Goal: Information Seeking & Learning: Compare options

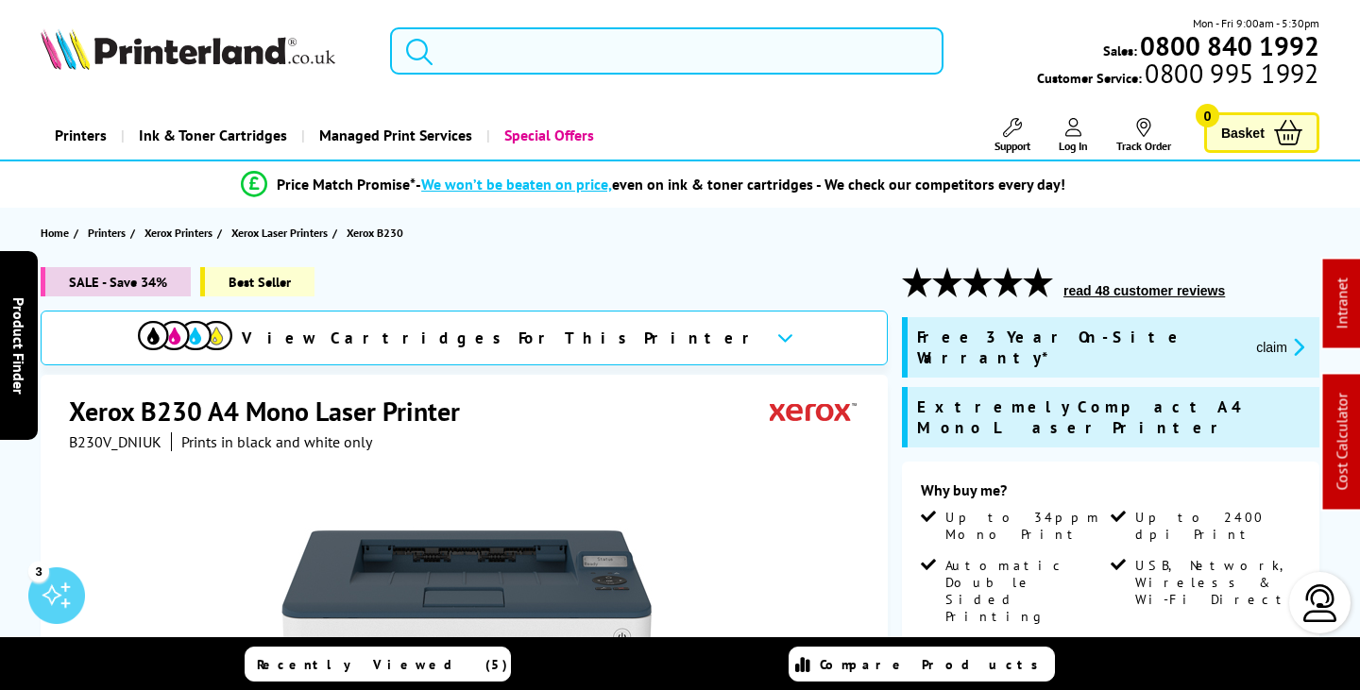
click at [513, 57] on input "search" at bounding box center [666, 50] width 553 height 47
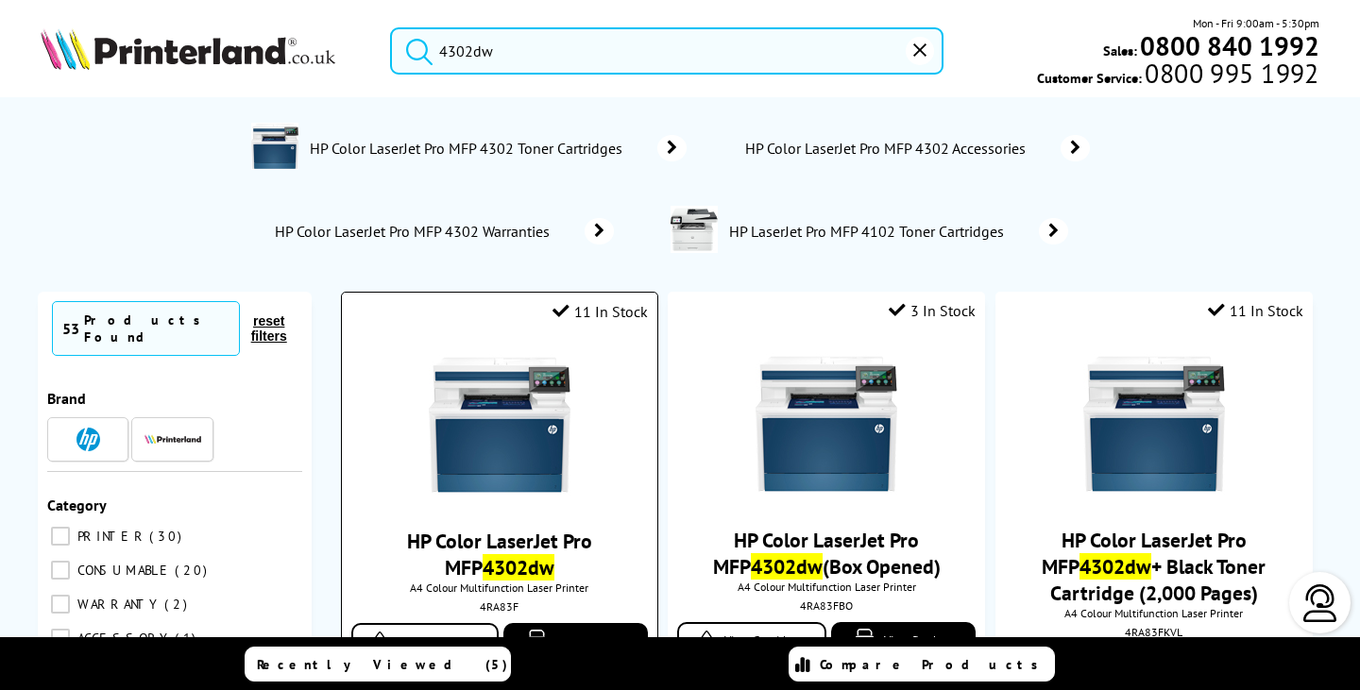
type input "4302dw"
click at [500, 436] on img at bounding box center [500, 425] width 142 height 142
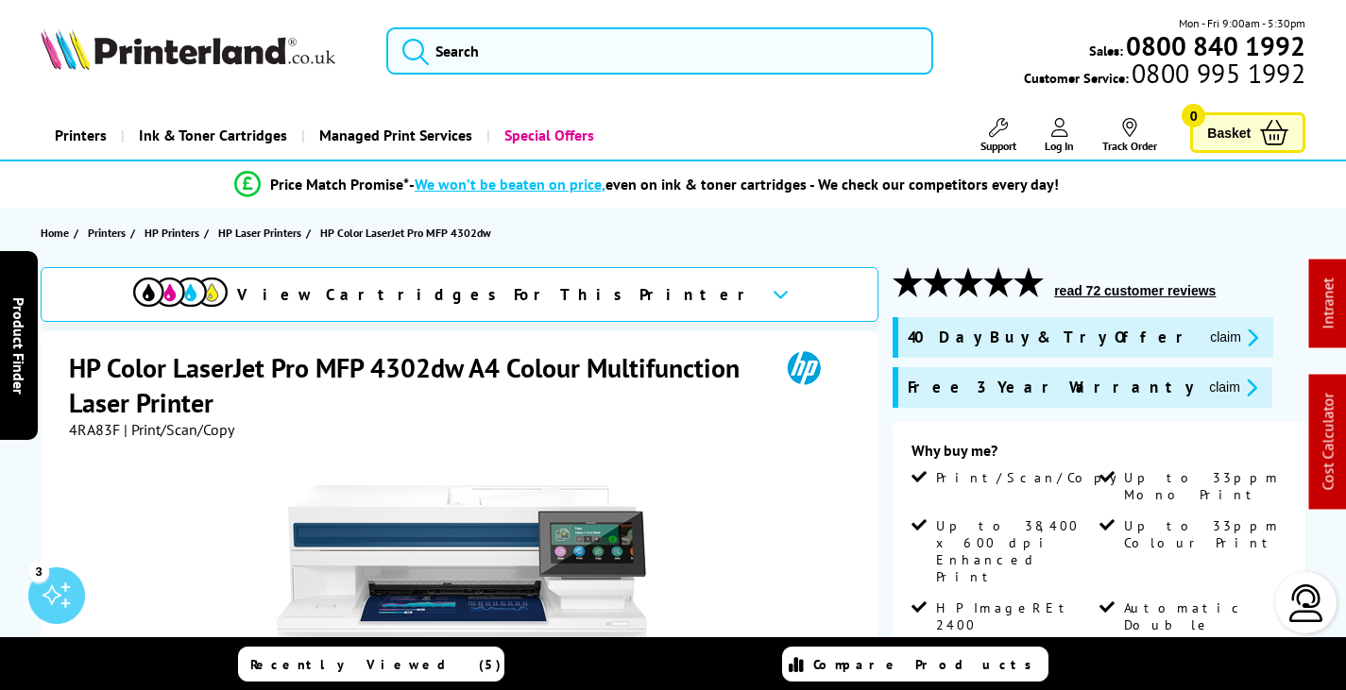
click at [89, 428] on span "4RA83F" at bounding box center [94, 429] width 51 height 19
copy span "4RA83F"
click at [1203, 391] on button "claim" at bounding box center [1233, 388] width 60 height 22
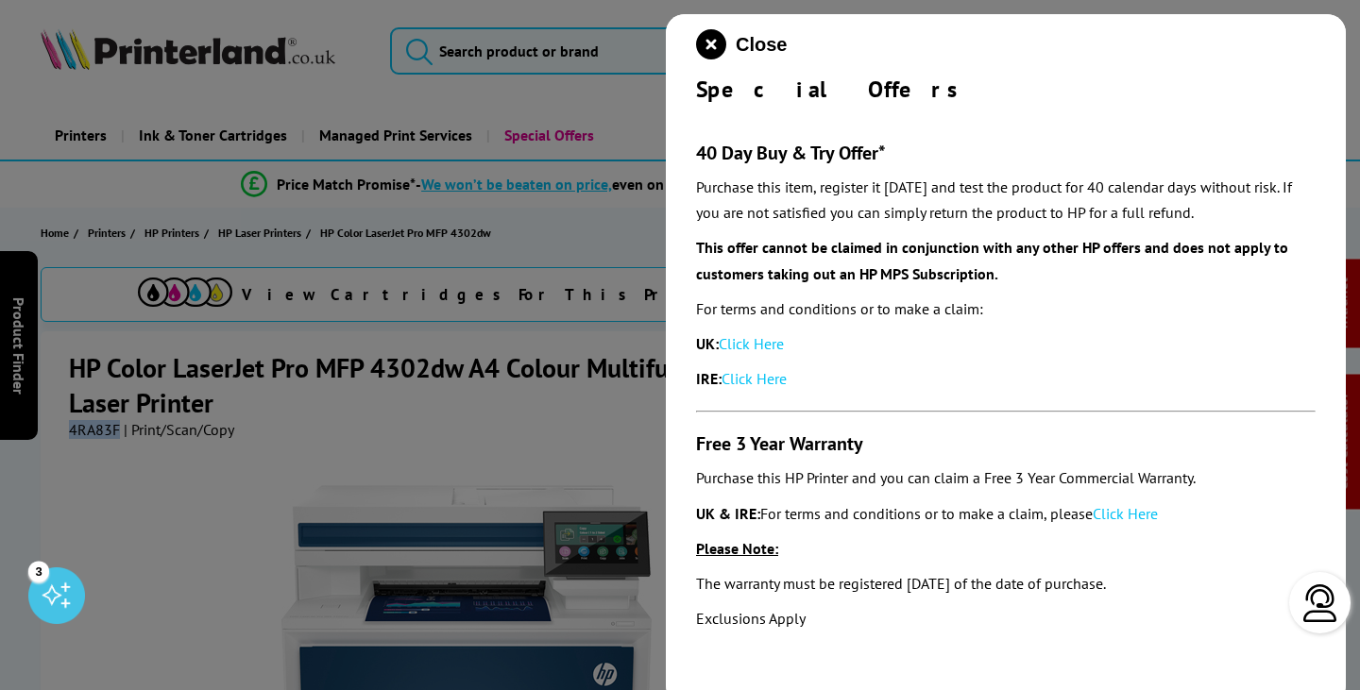
click at [1147, 514] on link "Click Here" at bounding box center [1125, 513] width 65 height 19
click at [709, 43] on icon "close modal" at bounding box center [711, 44] width 30 height 30
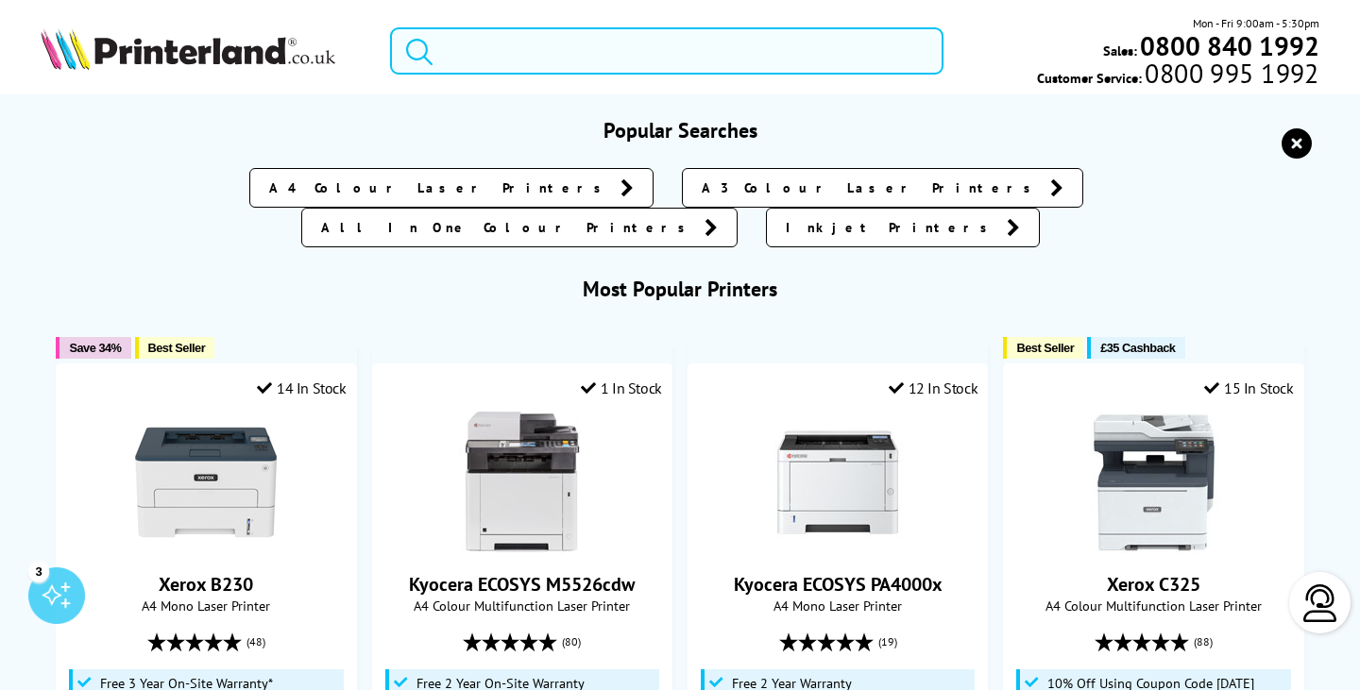
click at [623, 59] on input "search" at bounding box center [666, 50] width 553 height 47
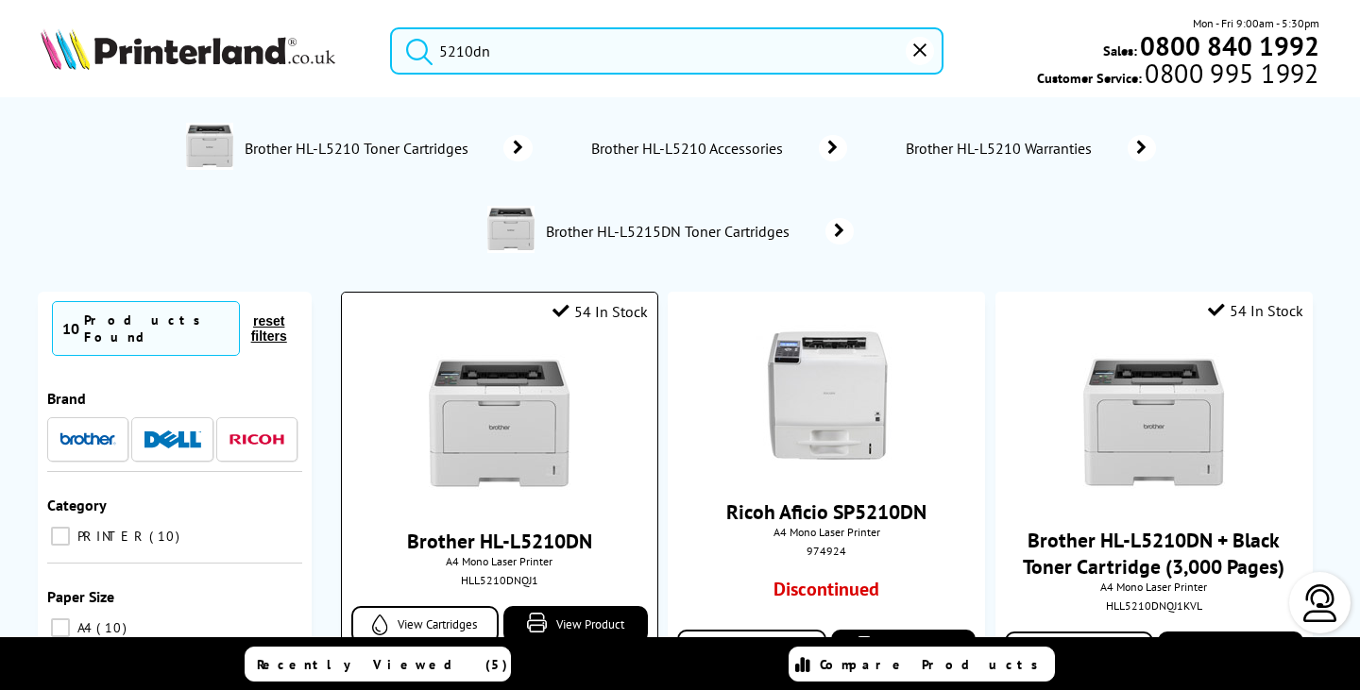
type input "5210dn"
click at [539, 417] on img at bounding box center [500, 425] width 142 height 142
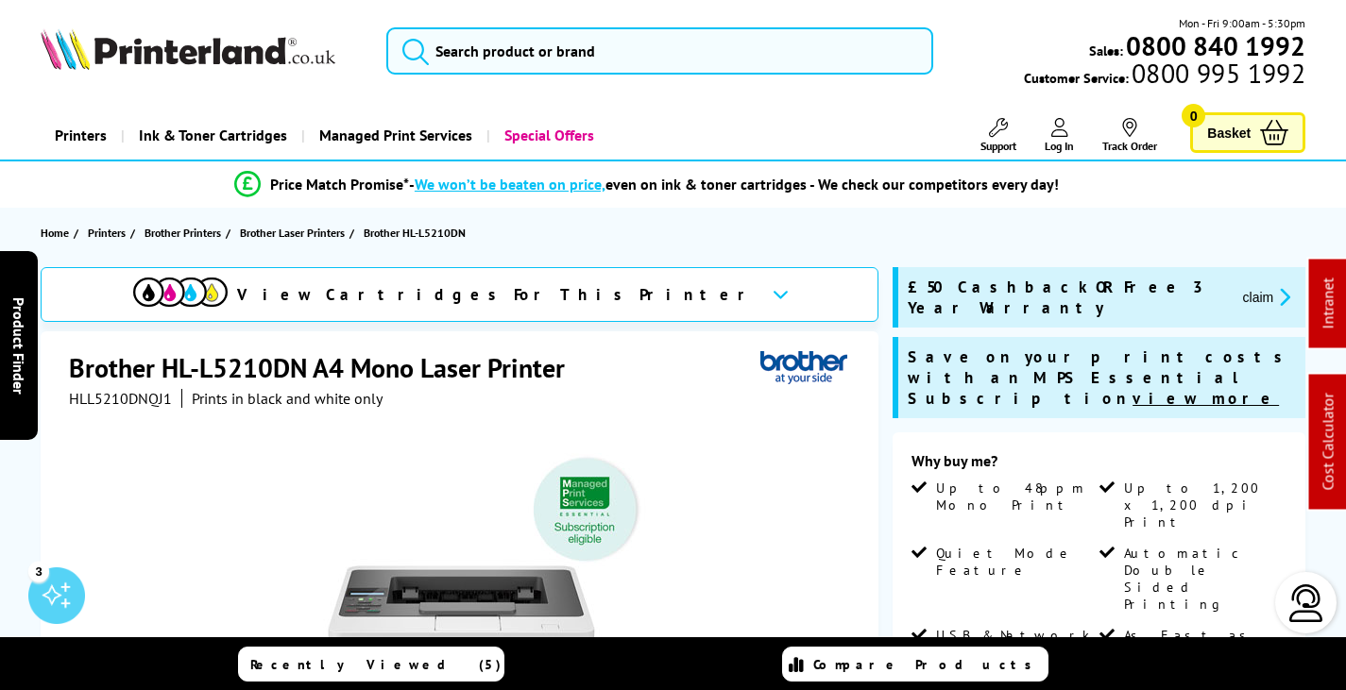
click at [132, 397] on span "HLL5210DNQJ1" at bounding box center [120, 398] width 103 height 19
copy span "HLL5210DNQJ1"
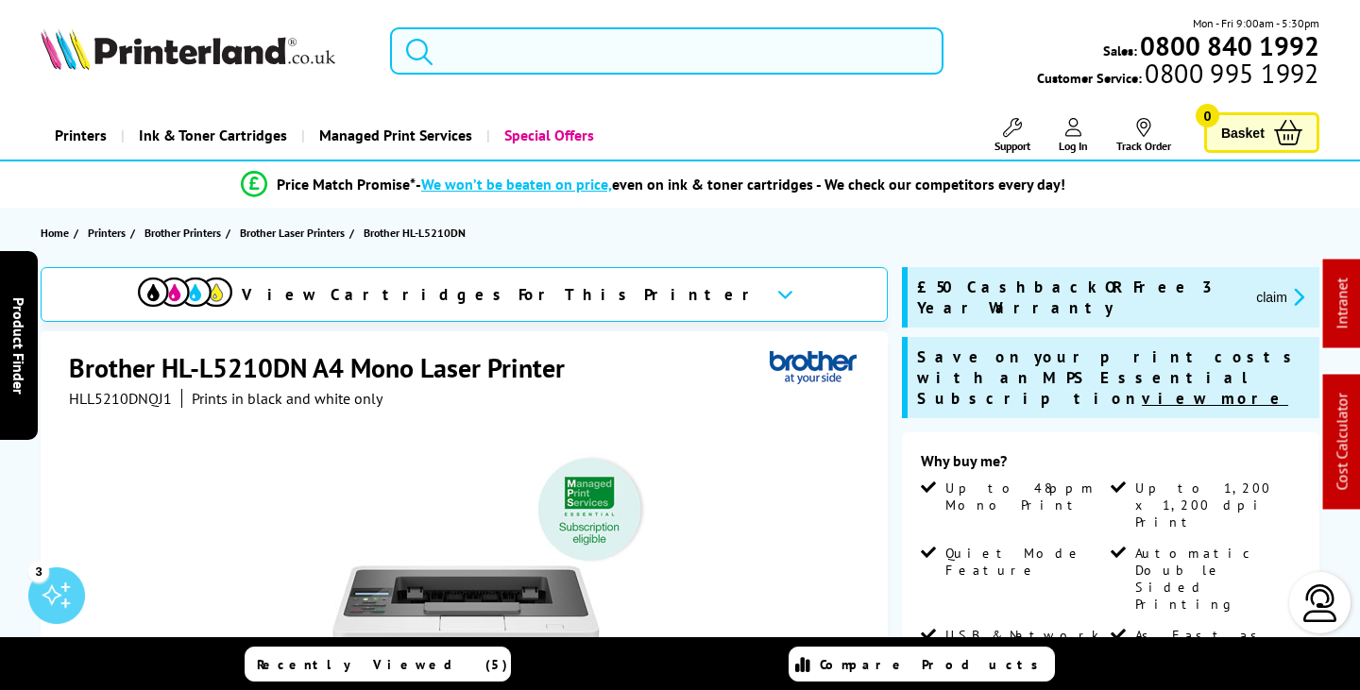
click at [461, 34] on input "search" at bounding box center [666, 50] width 553 height 47
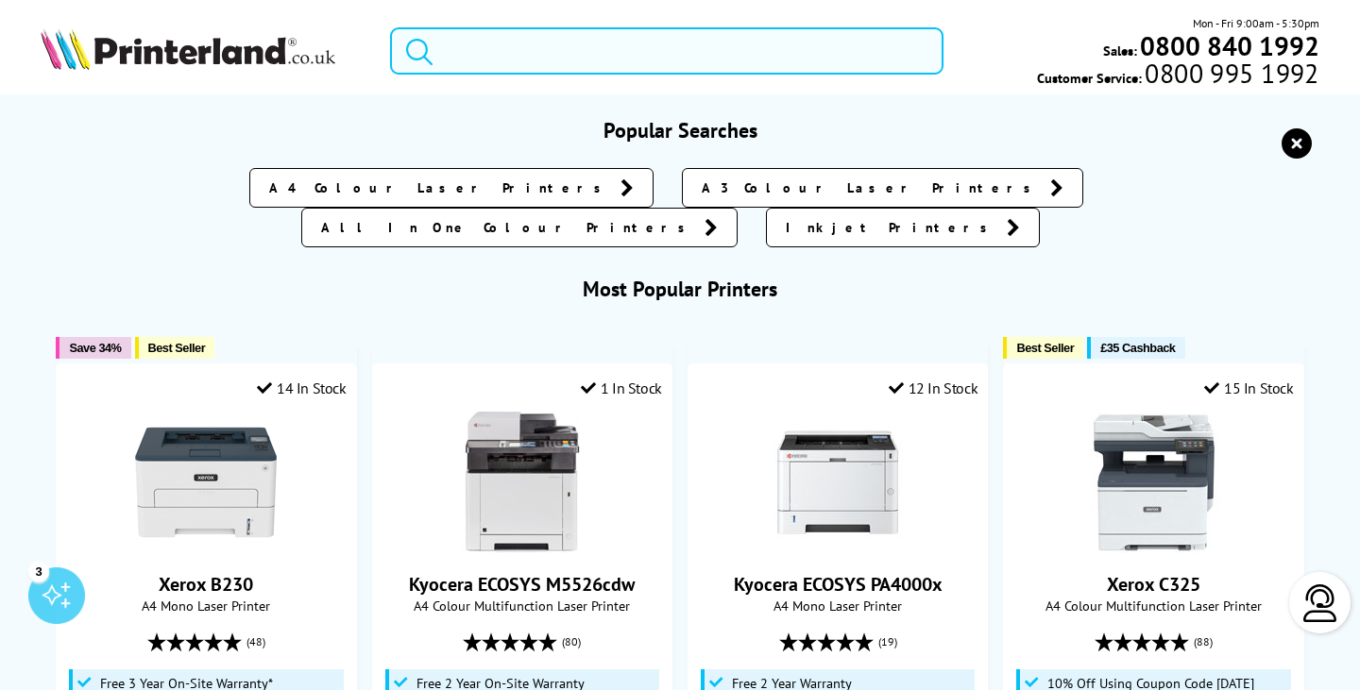
click at [516, 45] on input "search" at bounding box center [666, 50] width 553 height 47
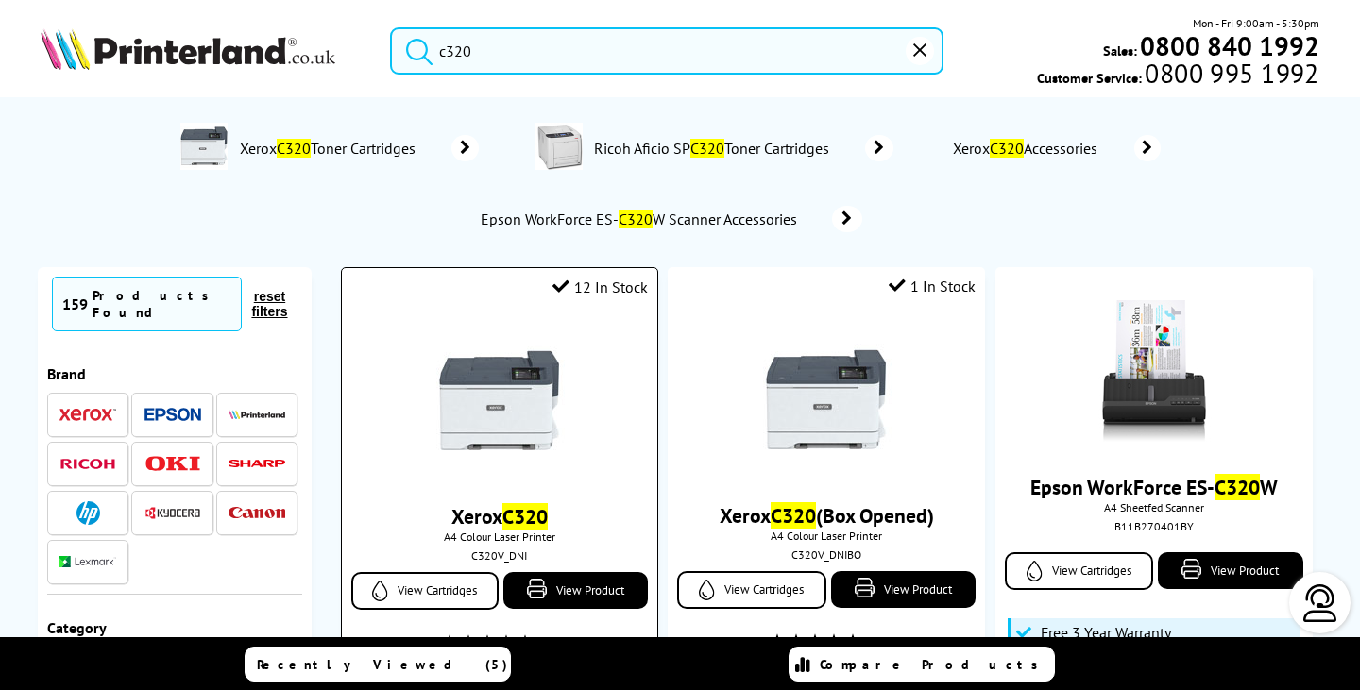
type input "c320"
click at [519, 402] on img at bounding box center [500, 401] width 142 height 142
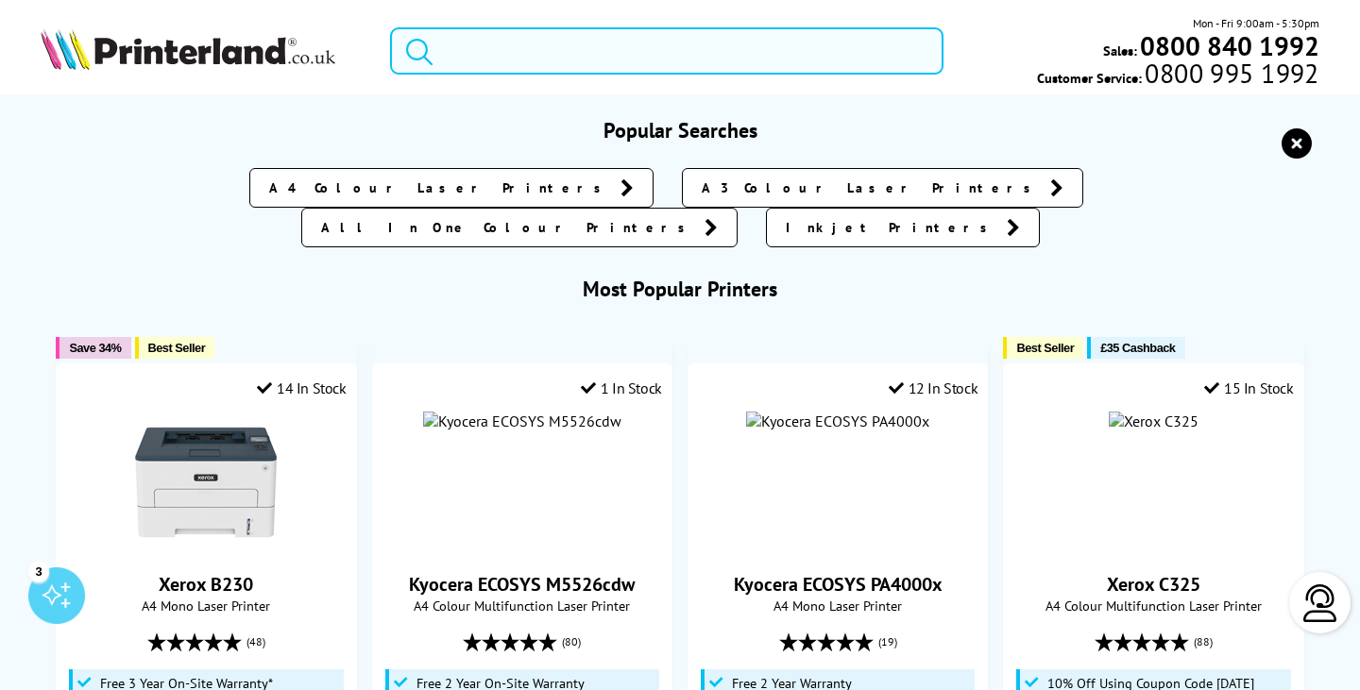
click at [553, 61] on input "search" at bounding box center [666, 50] width 553 height 47
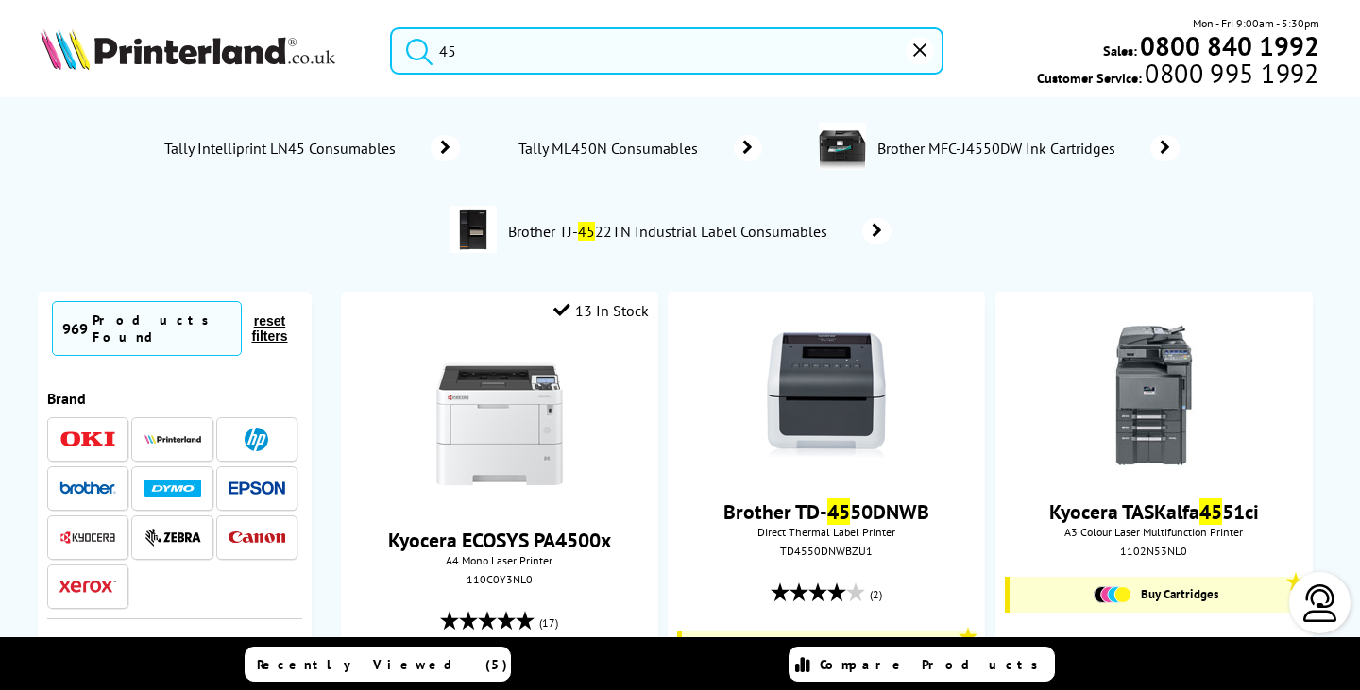
type input "454"
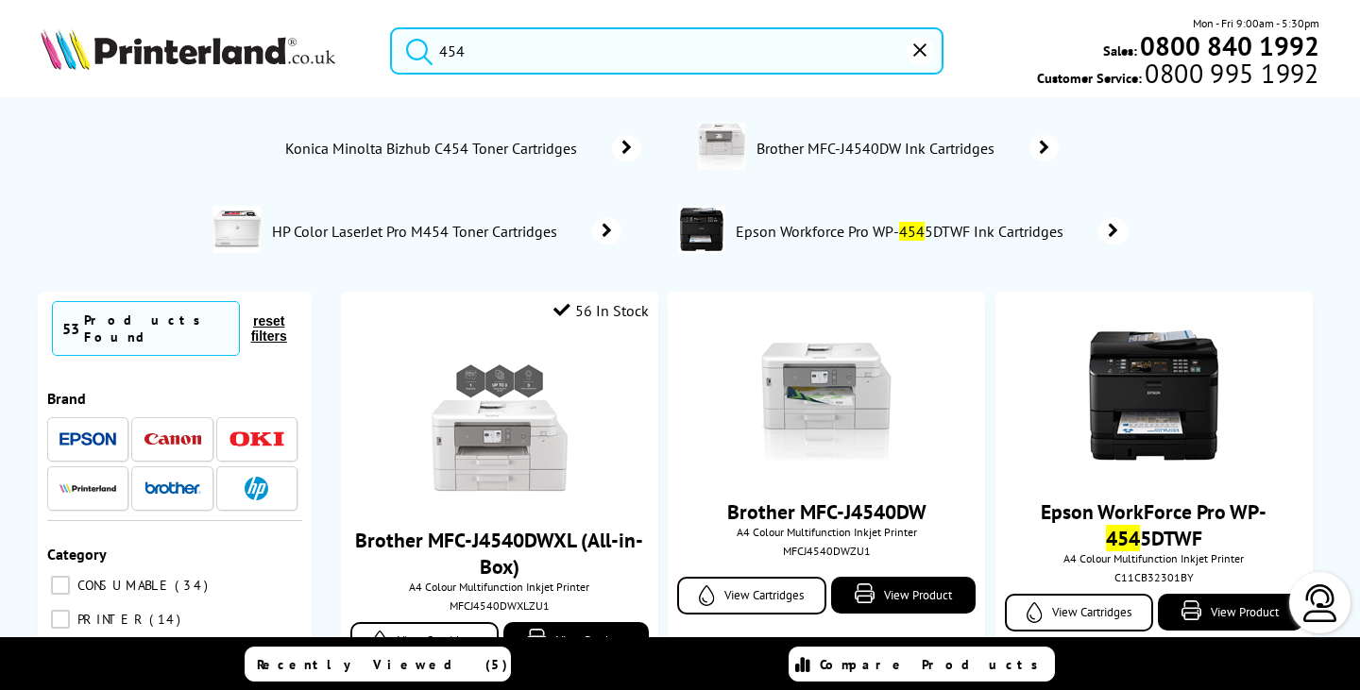
drag, startPoint x: 485, startPoint y: 48, endPoint x: 218, endPoint y: 58, distance: 266.5
click at [218, 58] on div "454 Mon - Fri 9:00am - 5:30pm Sales: 0800 840 1992 Customer Service: 0800 995 1…" at bounding box center [680, 55] width 1360 height 83
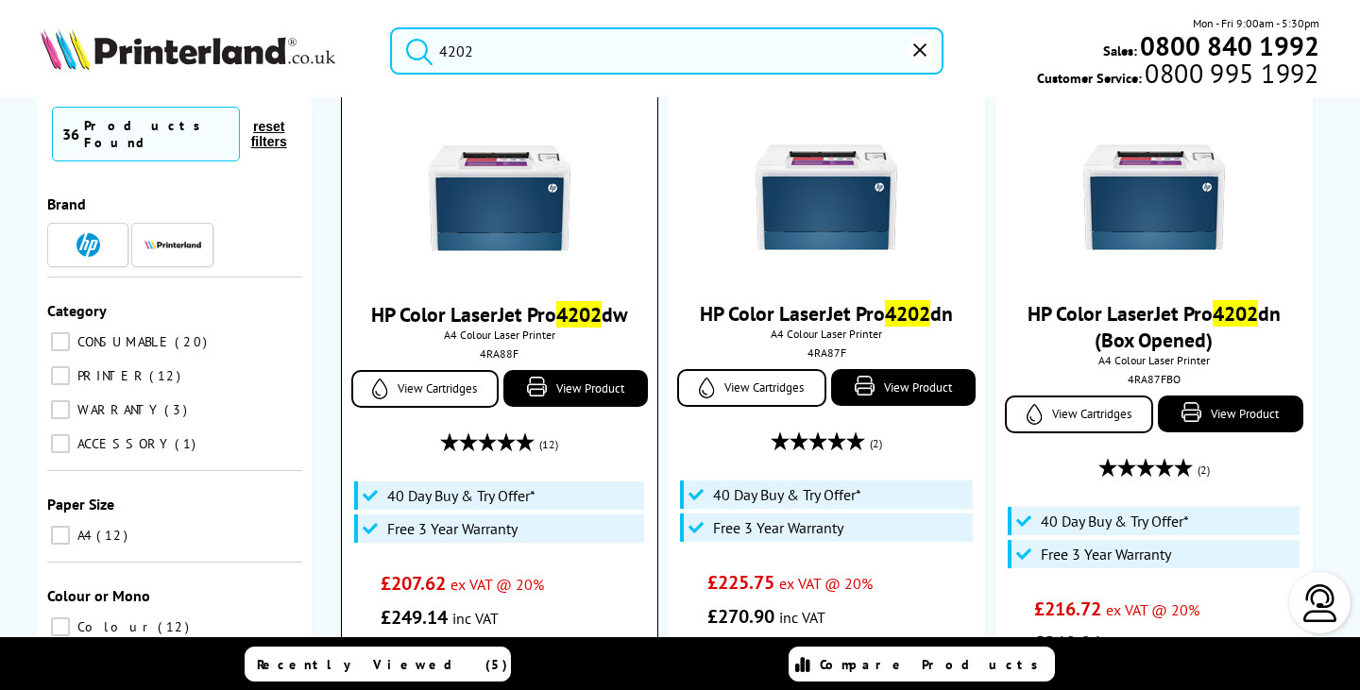
scroll to position [189, 0]
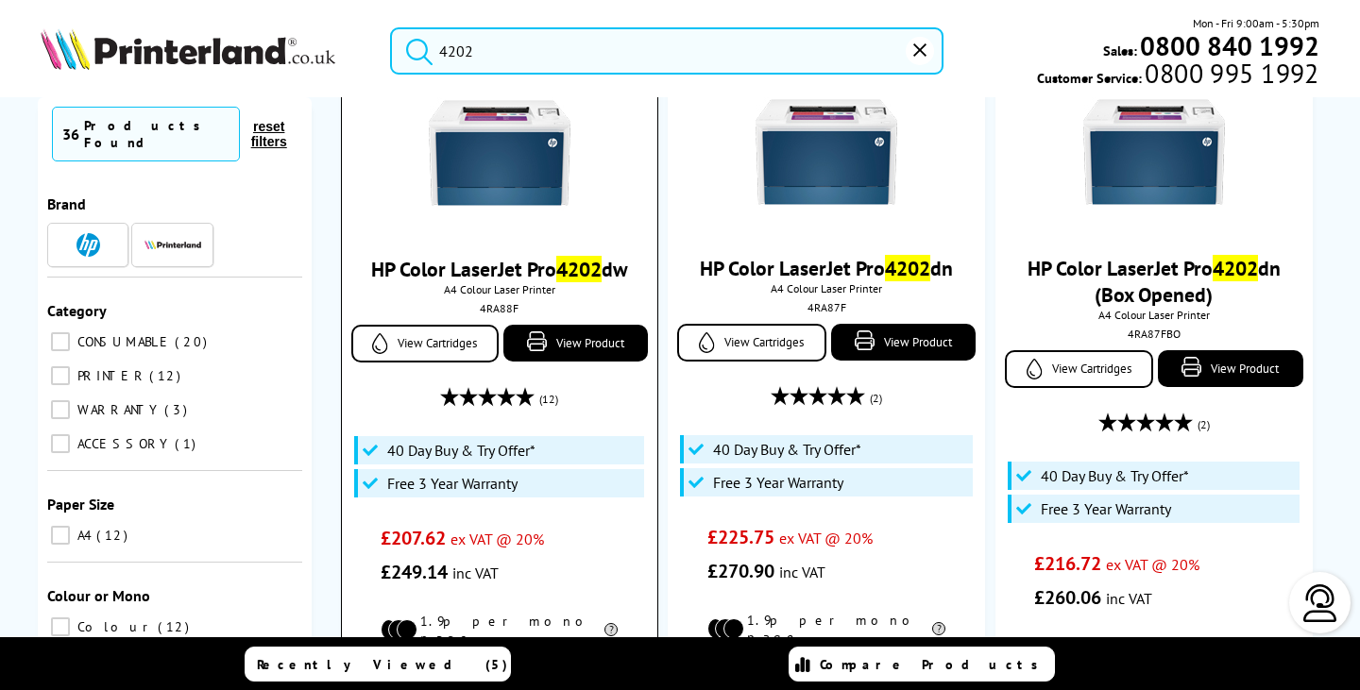
type input "4202"
click at [503, 164] on img at bounding box center [500, 153] width 142 height 142
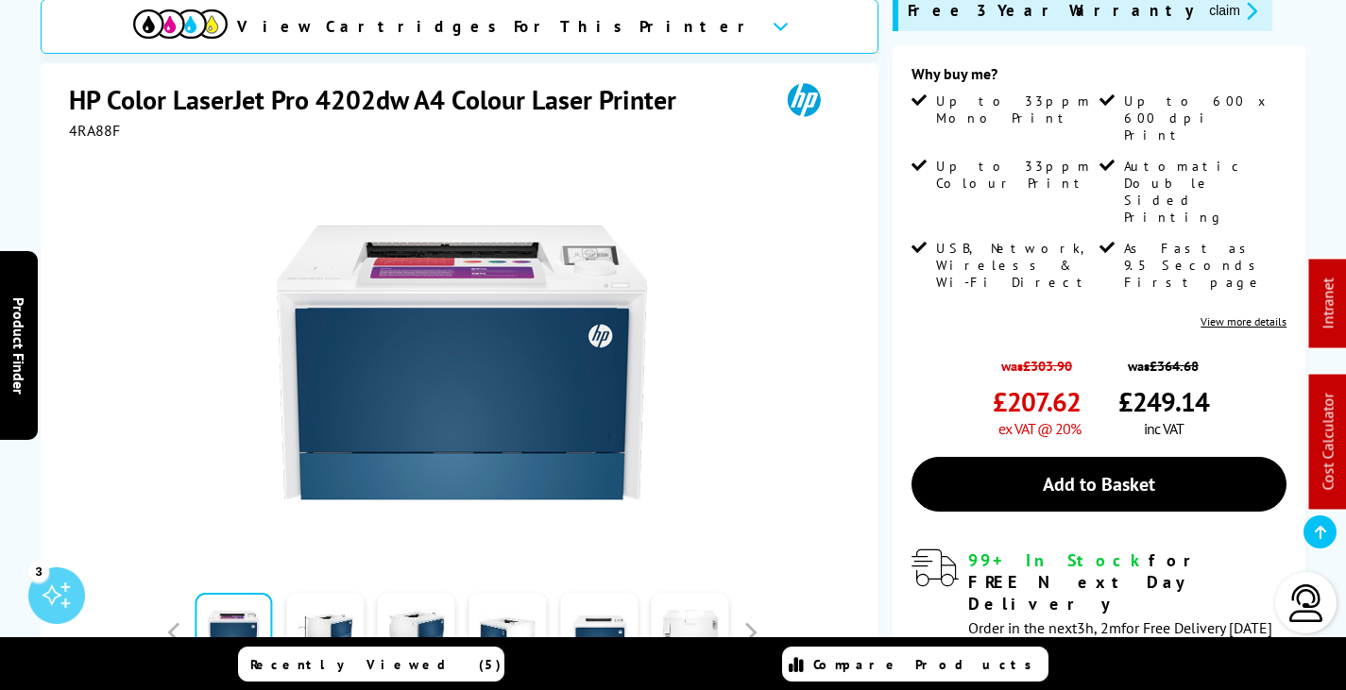
scroll to position [756, 0]
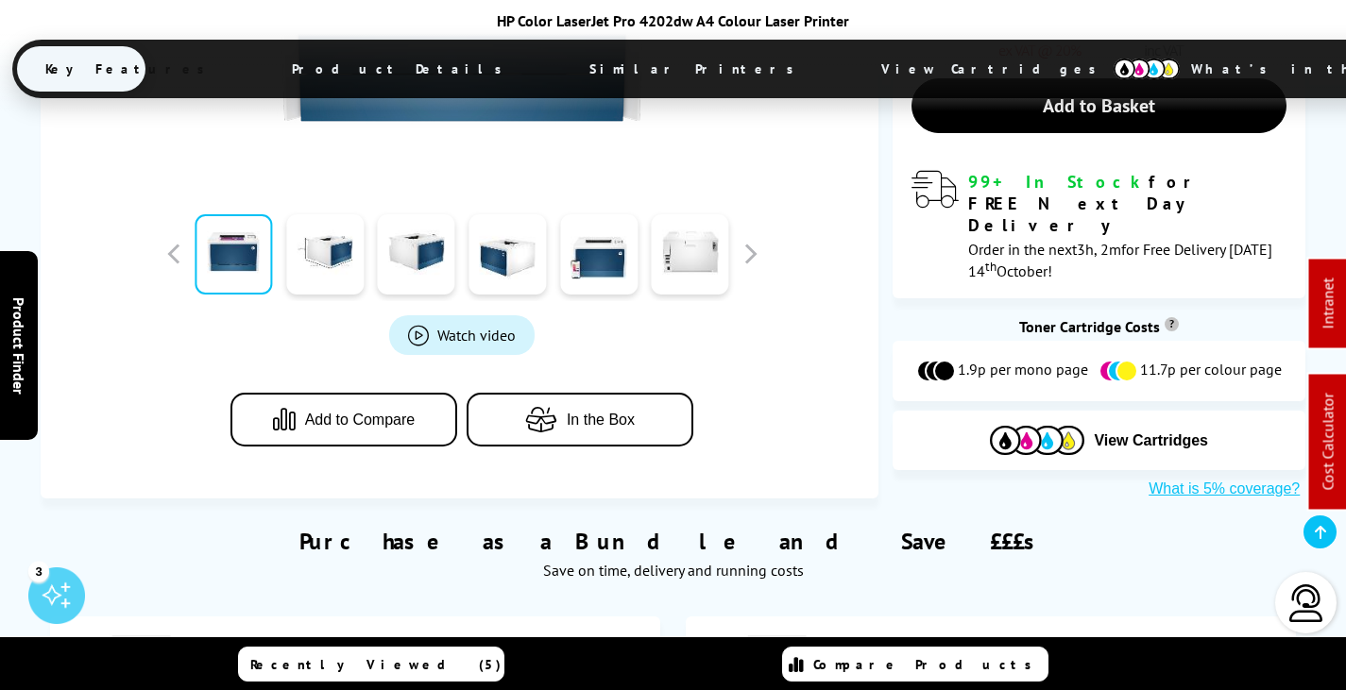
click at [853, 78] on span "View Cartridges" at bounding box center [997, 68] width 289 height 49
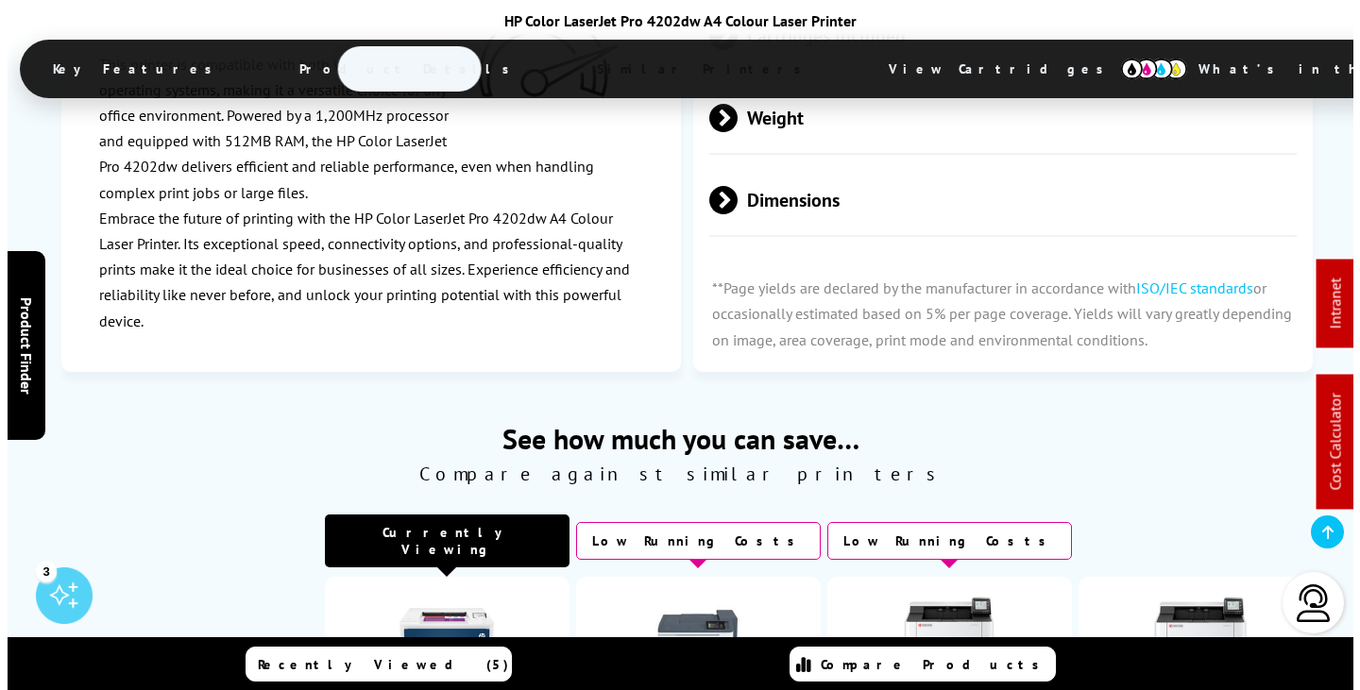
scroll to position [0, 0]
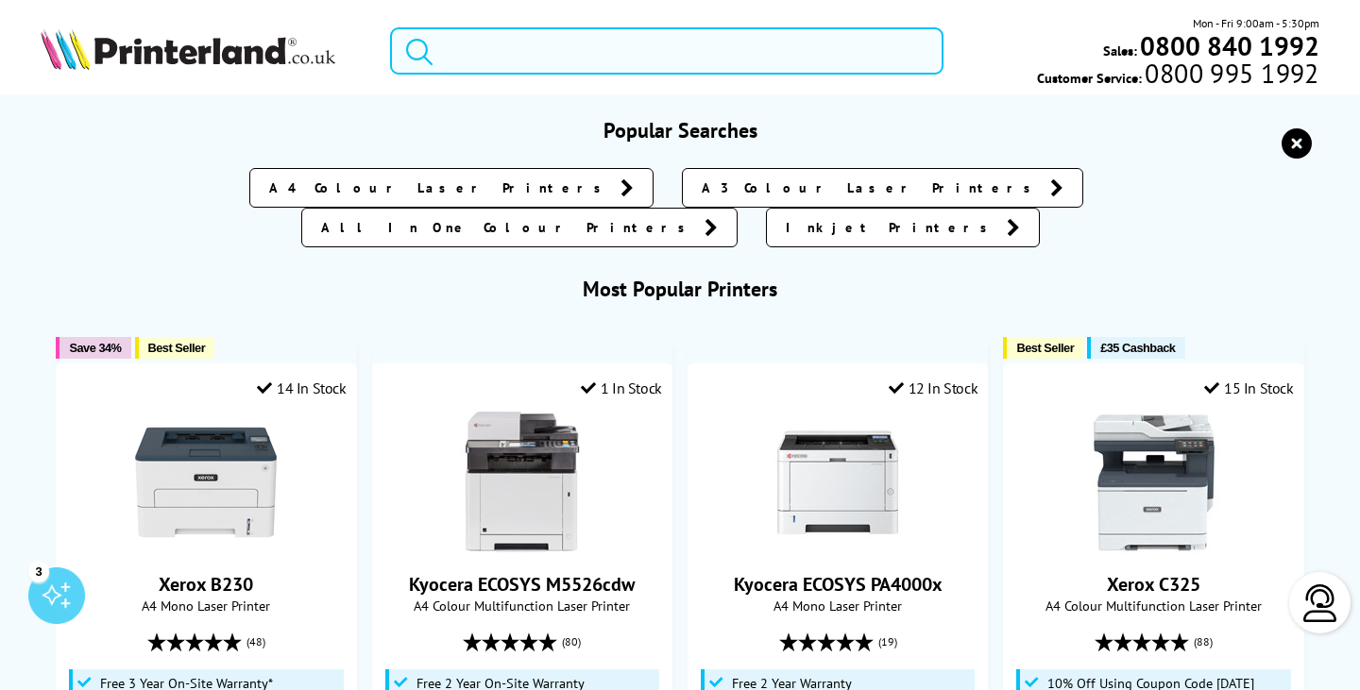
click at [742, 54] on input "search" at bounding box center [666, 50] width 553 height 47
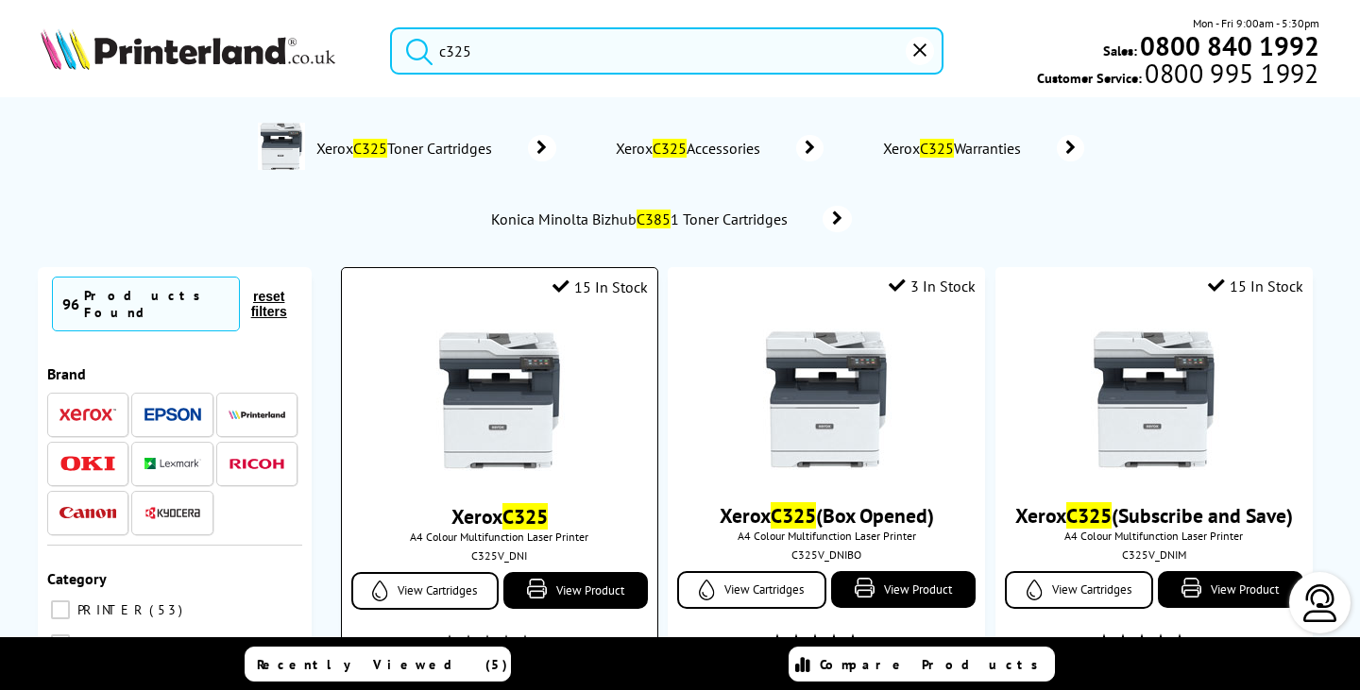
type input "c325"
click at [530, 384] on img at bounding box center [500, 401] width 142 height 142
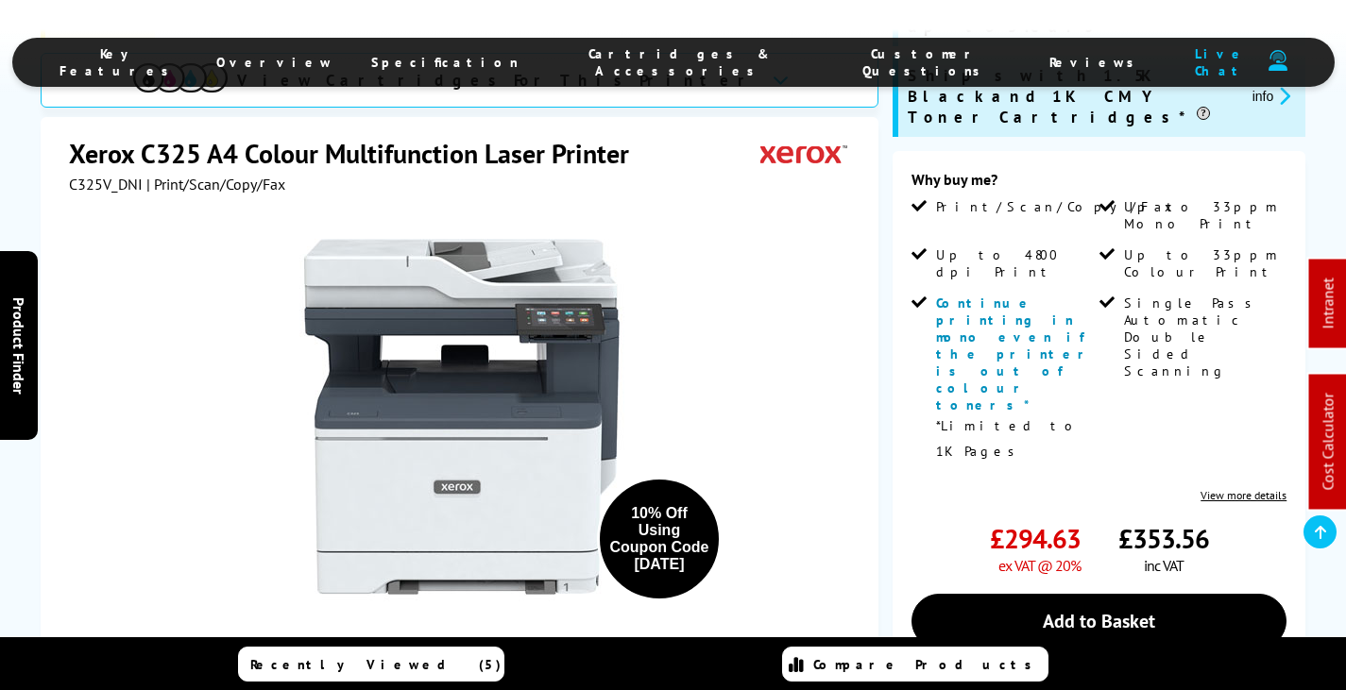
scroll to position [472, 0]
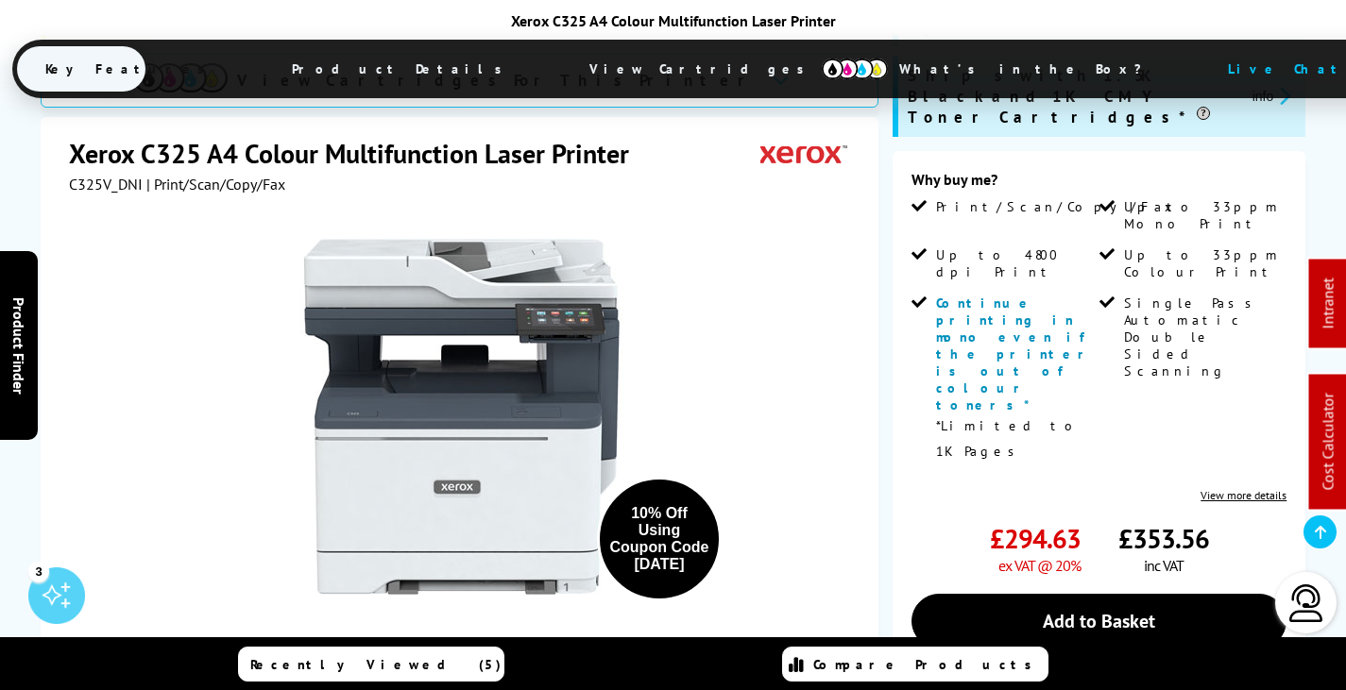
click at [671, 75] on span "View Cartridges" at bounding box center [705, 68] width 289 height 49
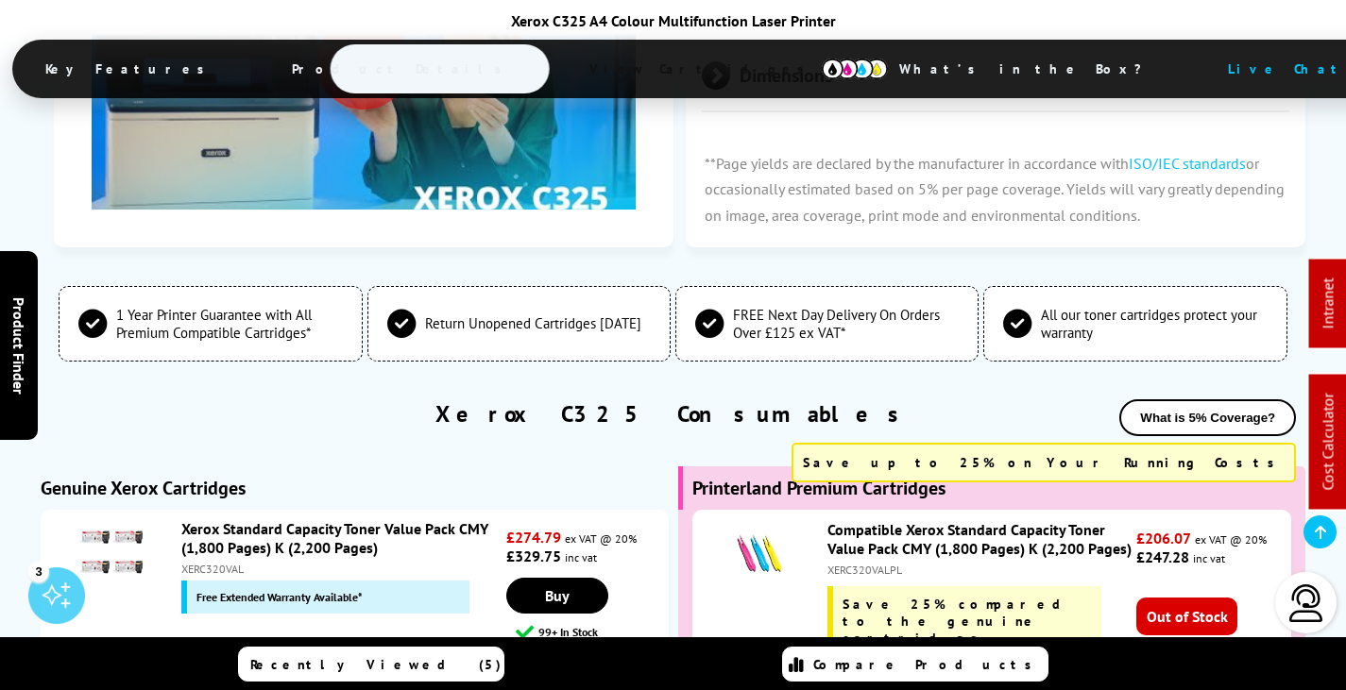
scroll to position [6635, 0]
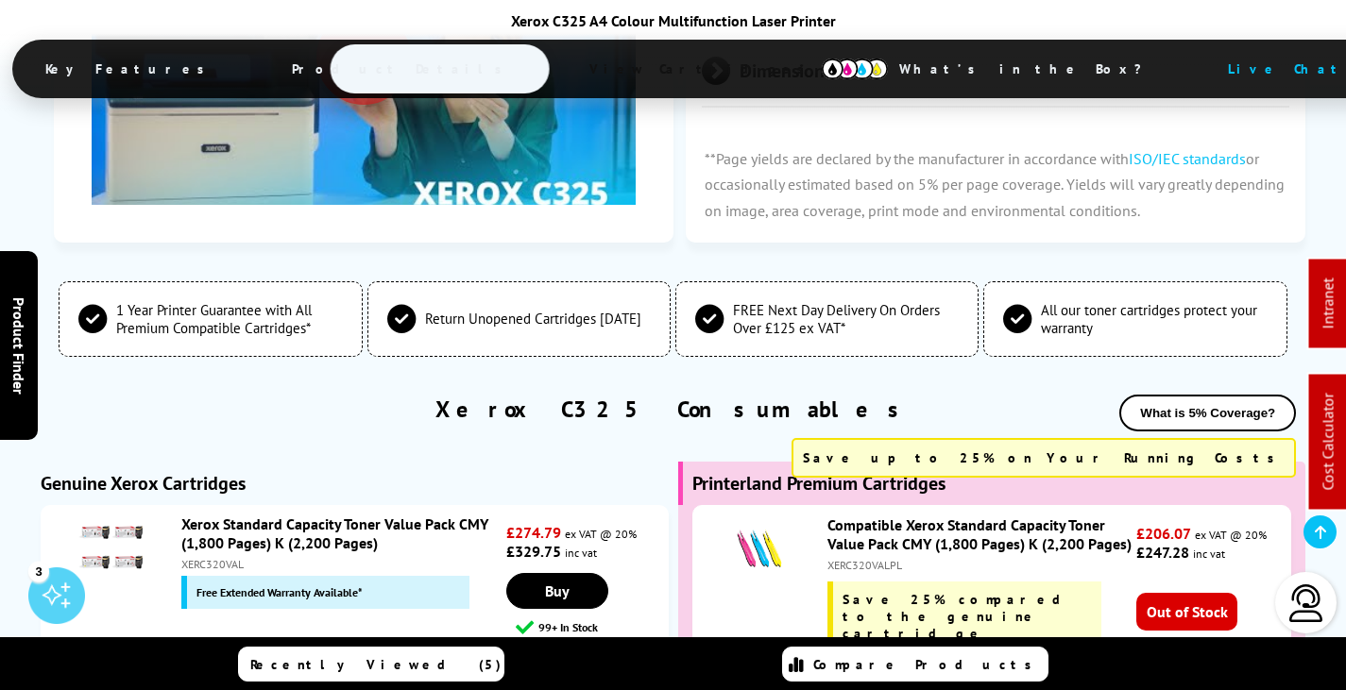
click at [227, 557] on div "XERC320VAL" at bounding box center [341, 564] width 321 height 14
copy div "XERC320VAL"
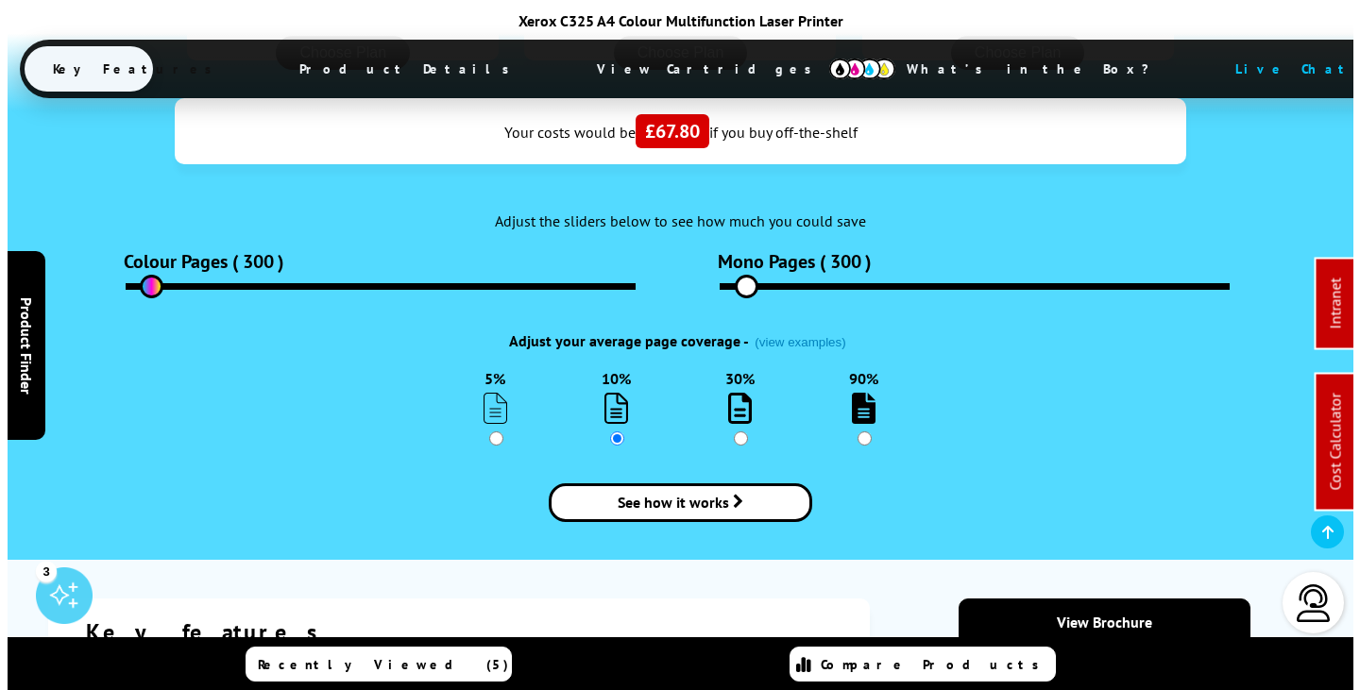
scroll to position [0, 0]
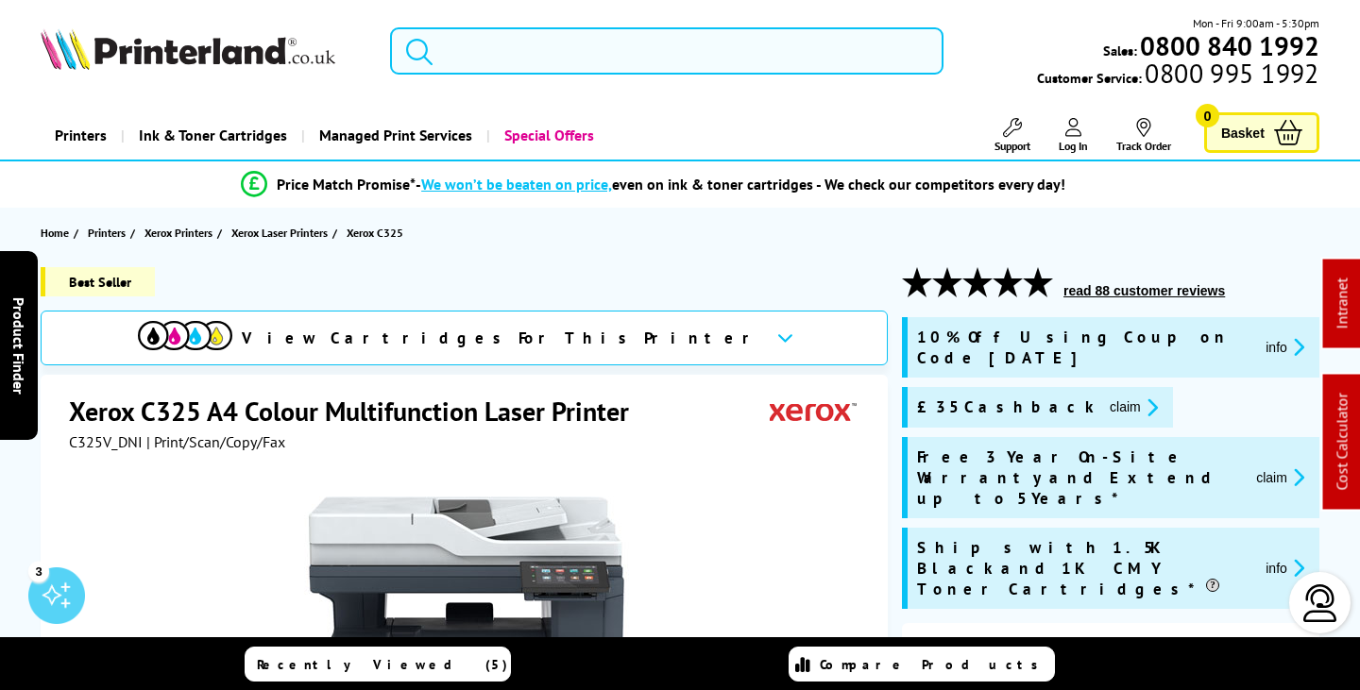
click at [682, 40] on input "search" at bounding box center [666, 50] width 553 height 47
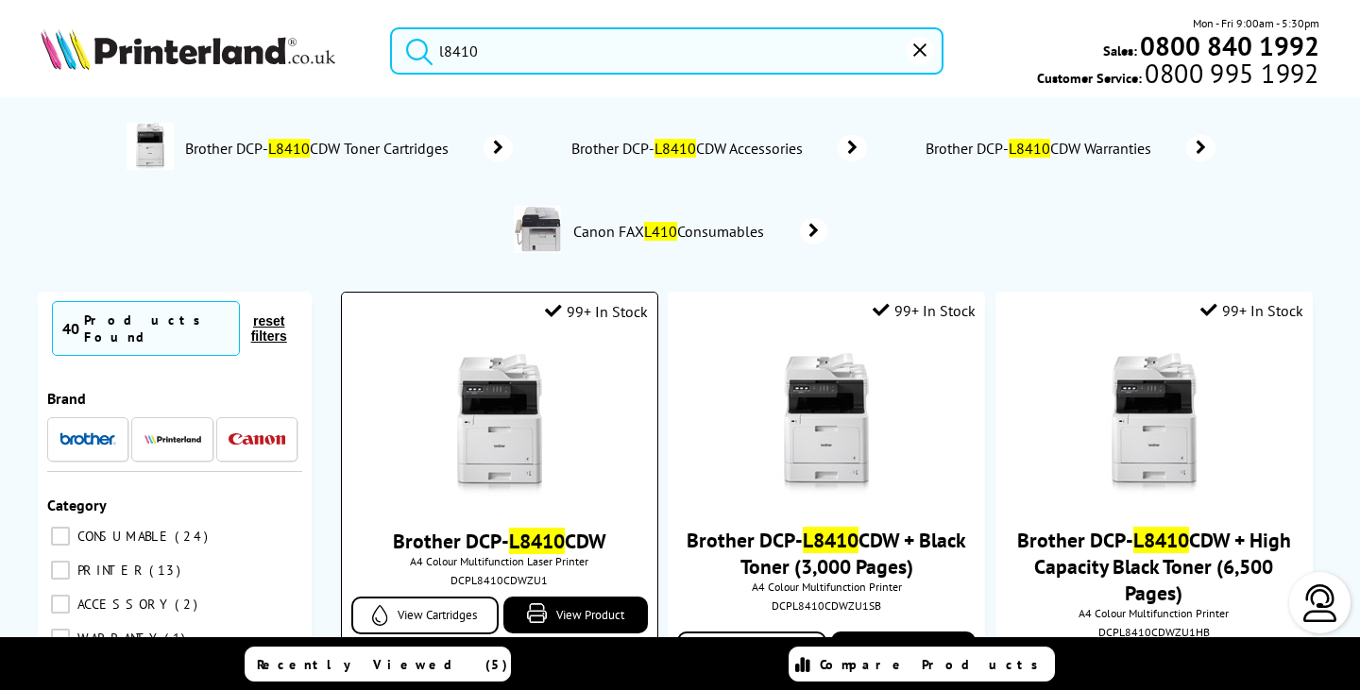
type input "l8410"
click at [527, 424] on img at bounding box center [500, 425] width 142 height 142
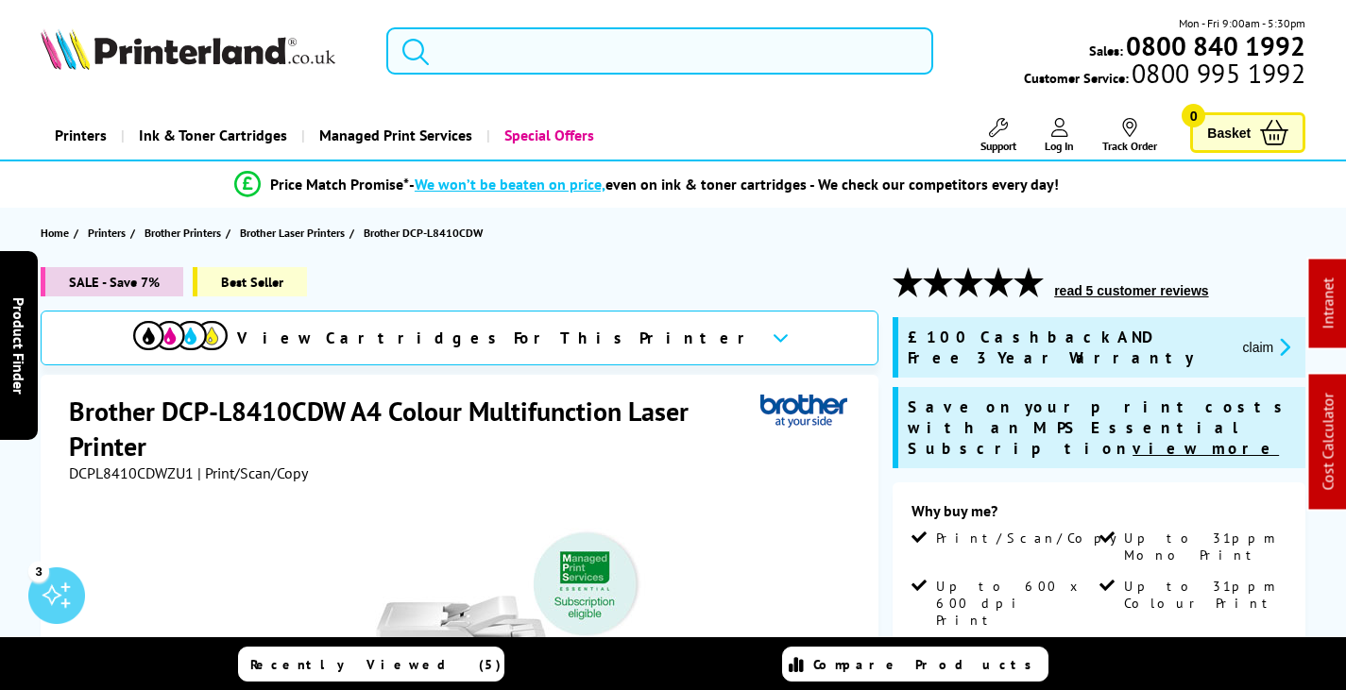
click at [594, 50] on input "search" at bounding box center [659, 50] width 547 height 47
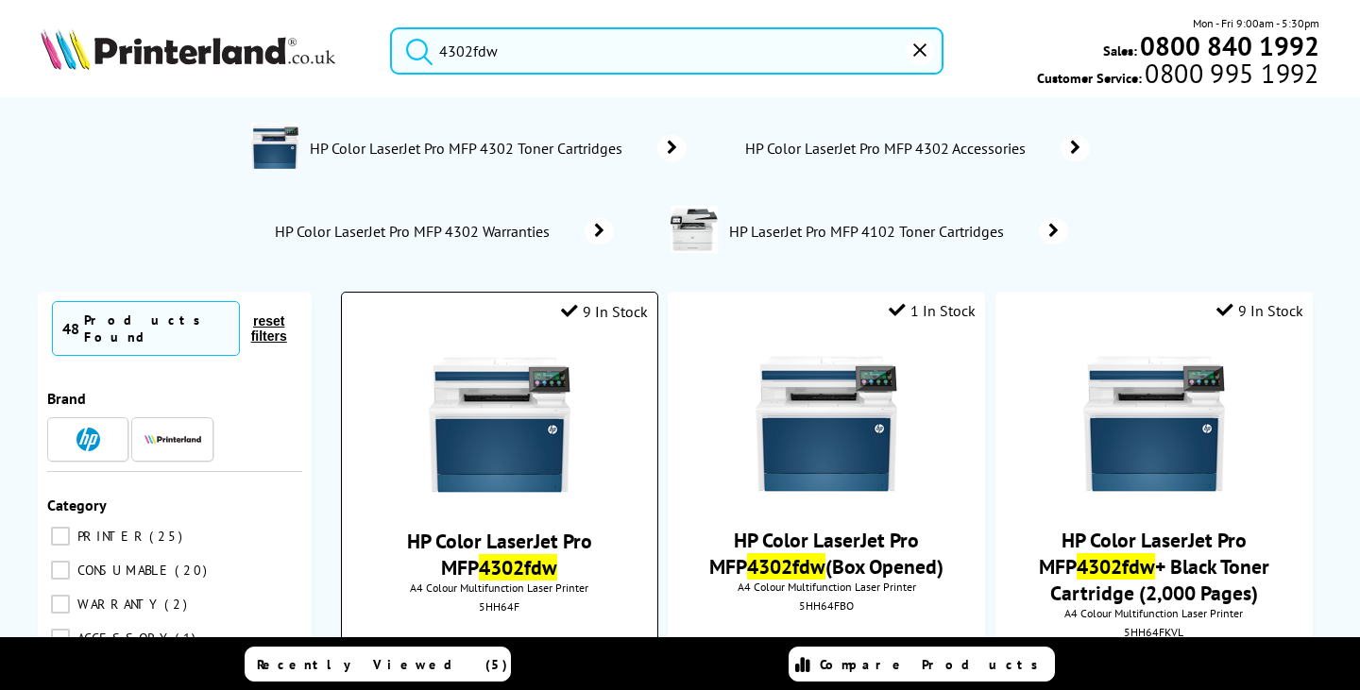
type input "4302fdw"
click at [479, 435] on img at bounding box center [500, 425] width 142 height 142
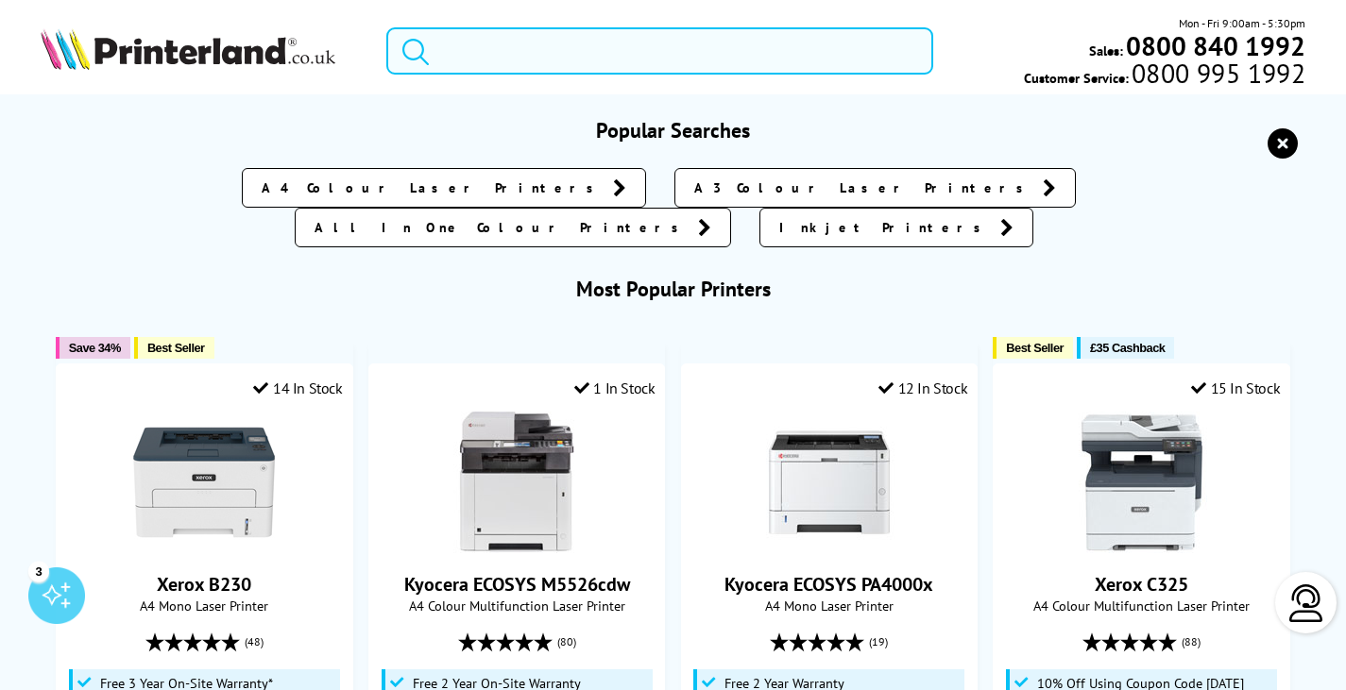
click at [606, 50] on input "search" at bounding box center [659, 50] width 547 height 47
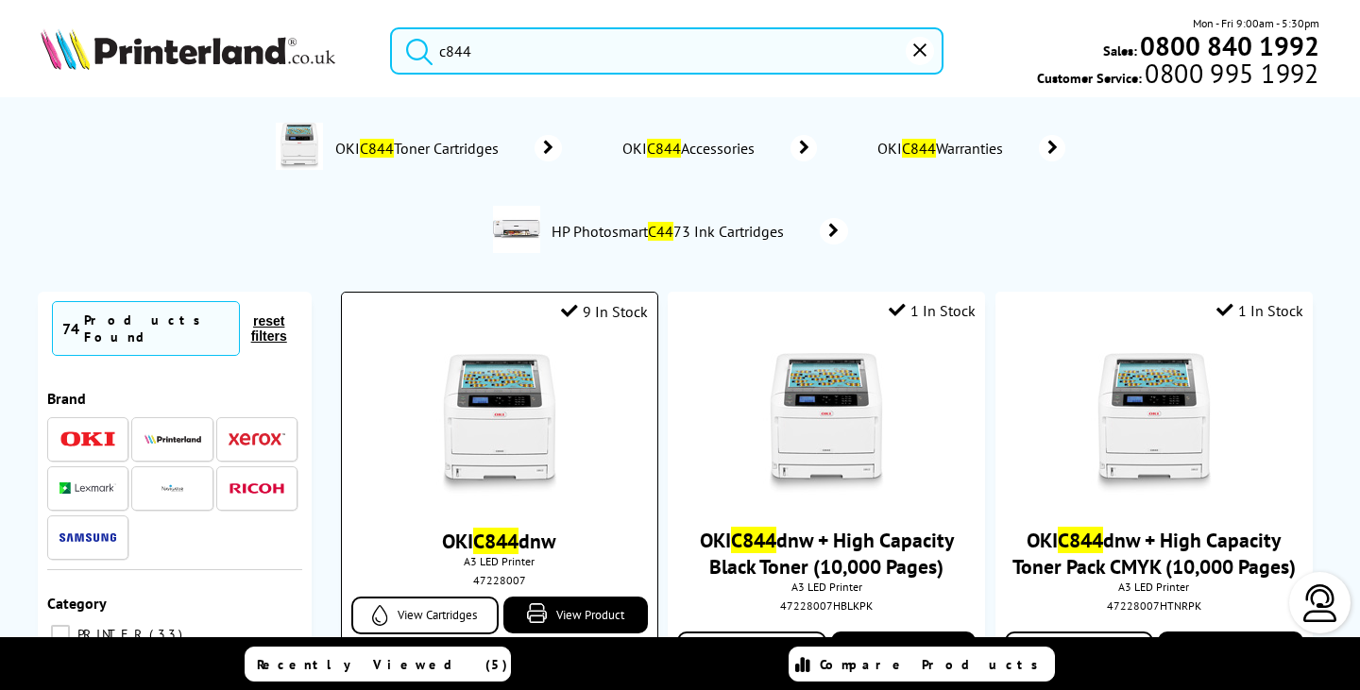
type input "c844"
click at [504, 389] on img at bounding box center [500, 425] width 142 height 142
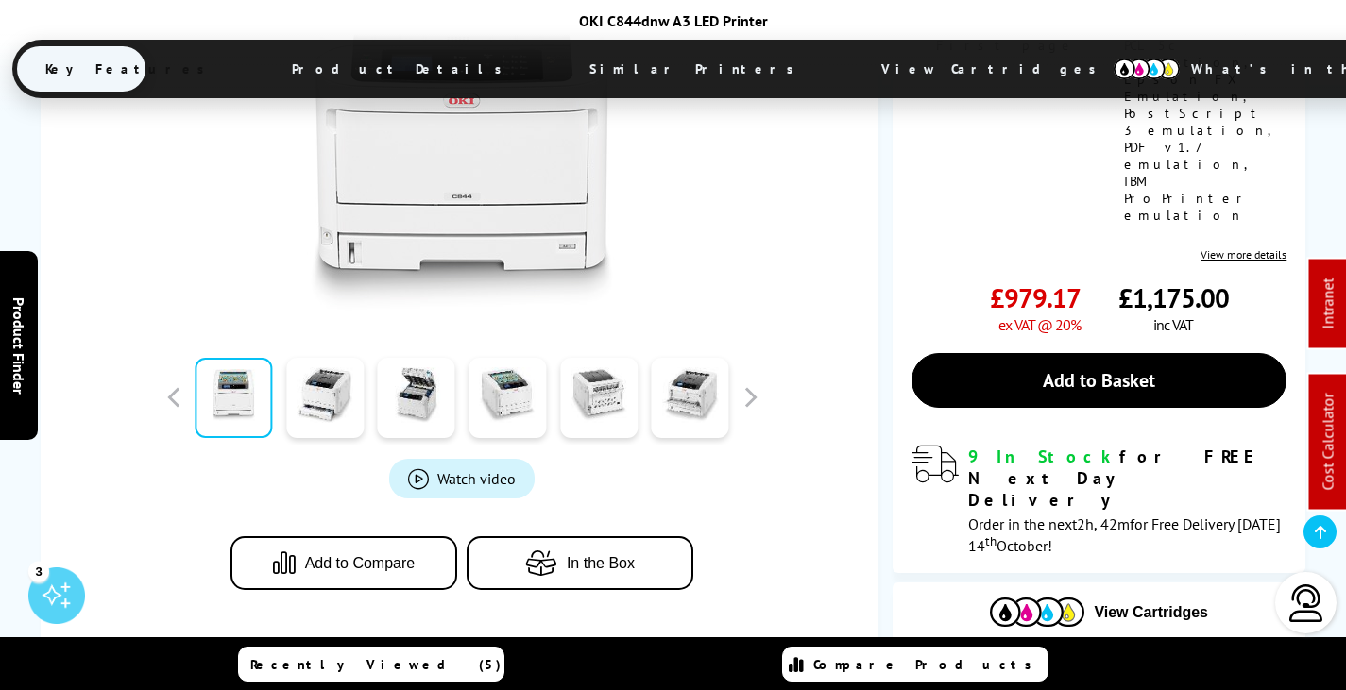
click at [853, 62] on span "View Cartridges" at bounding box center [997, 68] width 289 height 49
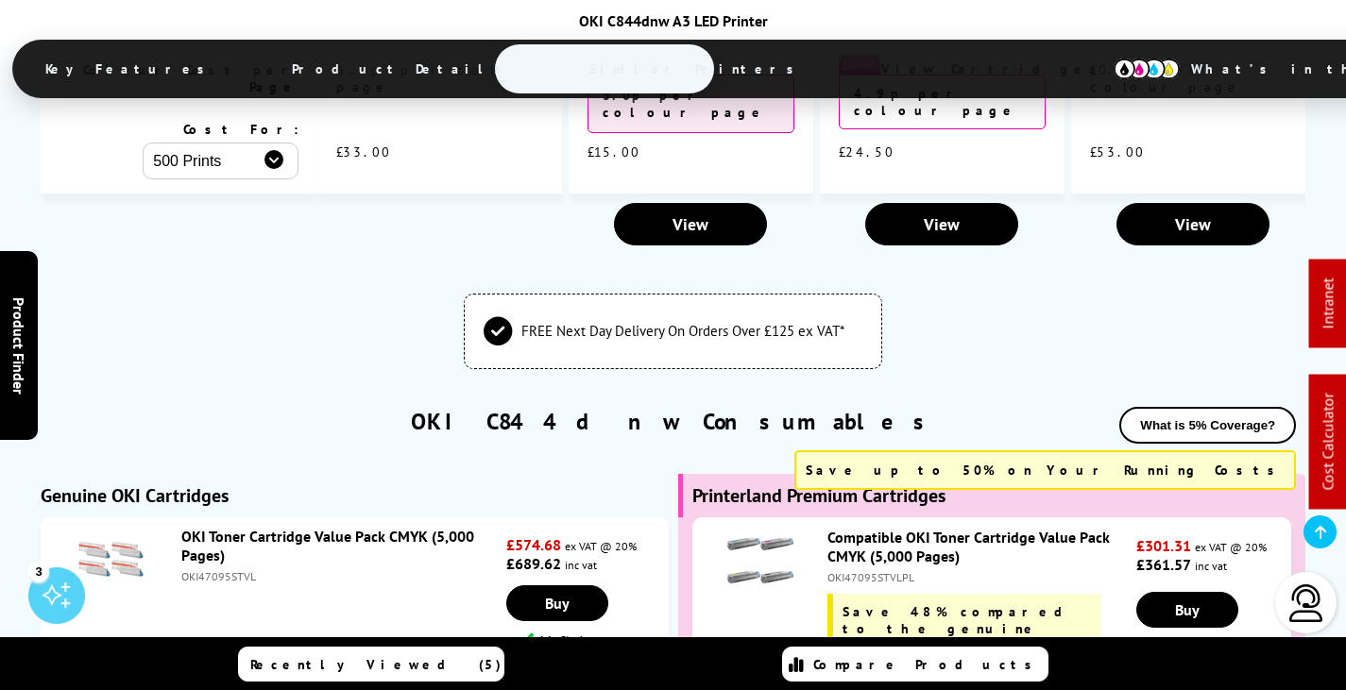
scroll to position [4985, 0]
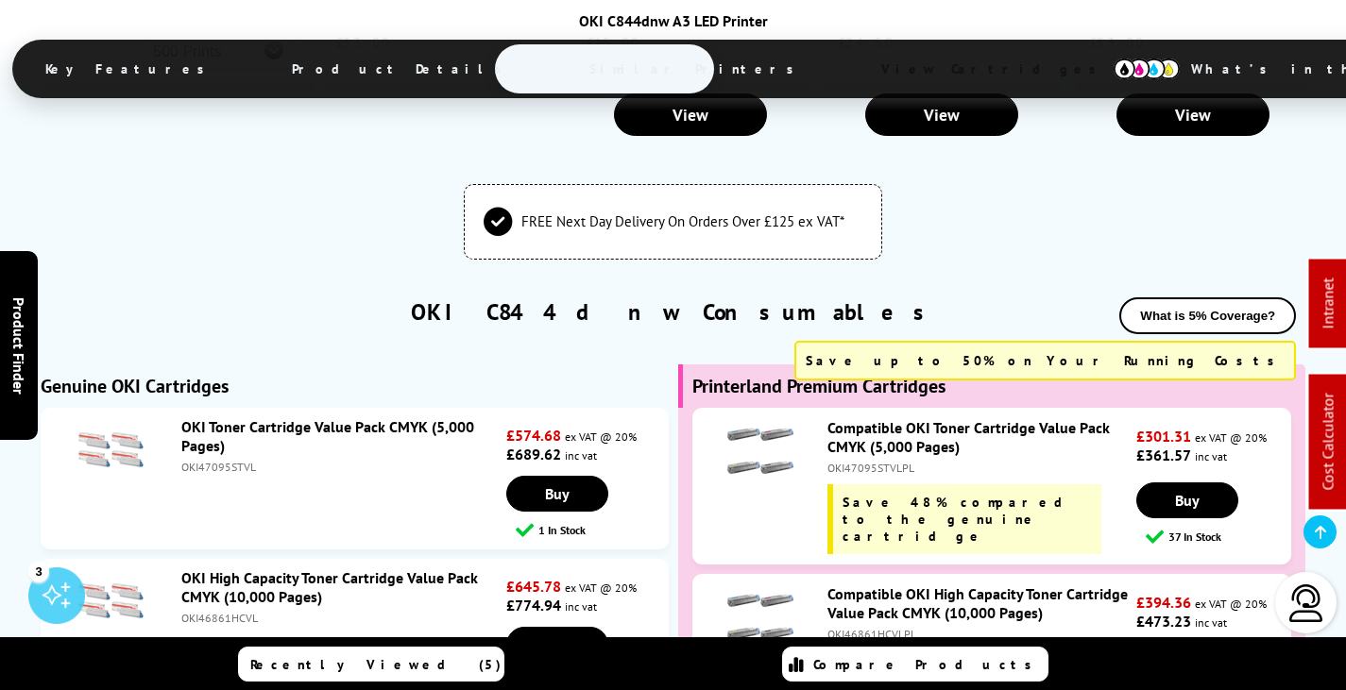
click at [881, 627] on div "OKI46861HCVLPL" at bounding box center [979, 634] width 304 height 14
click at [884, 627] on div "OKI46861HCVLPL" at bounding box center [979, 634] width 304 height 14
copy div "OKI46861HCVLPL"
